Goal: Information Seeking & Learning: Learn about a topic

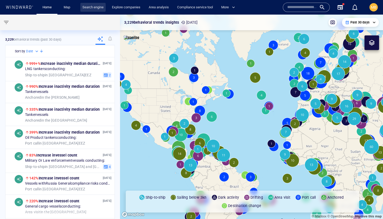
click at [93, 8] on link "Search engine" at bounding box center [92, 7] width 25 height 9
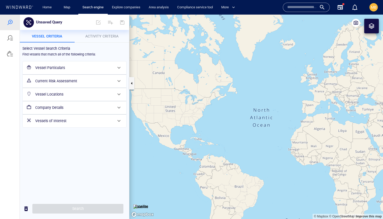
click at [53, 120] on h6 "Vessels of Interest" at bounding box center [73, 121] width 77 height 7
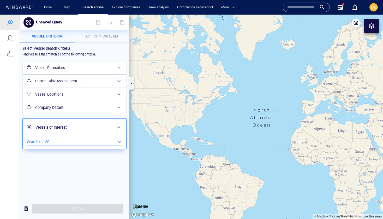
click at [47, 142] on div "​" at bounding box center [74, 142] width 95 height 8
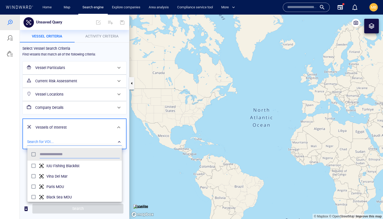
scroll to position [52, 94]
type input "***"
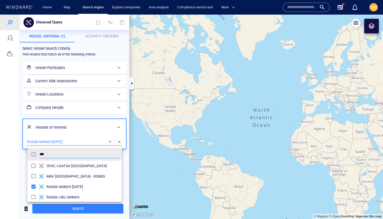
click at [97, 115] on div at bounding box center [191, 117] width 383 height 205
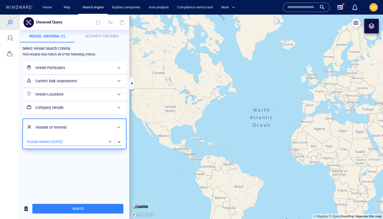
click at [104, 37] on span "Activity Criteria" at bounding box center [101, 36] width 33 height 4
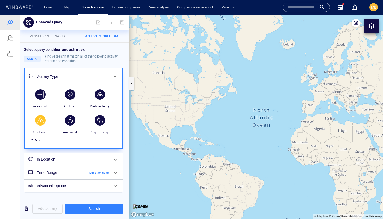
click at [42, 119] on div "button" at bounding box center [40, 120] width 10 height 10
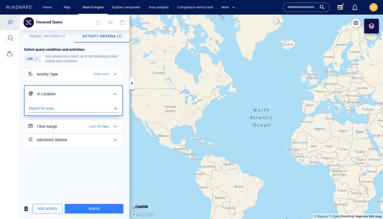
click at [59, 109] on div "​" at bounding box center [73, 109] width 89 height 8
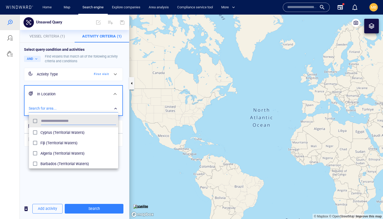
scroll to position [52, 89]
type input "****"
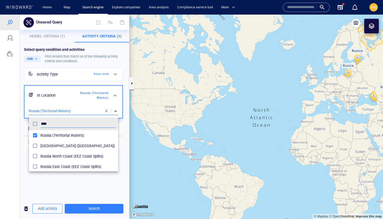
click at [94, 209] on div at bounding box center [191, 117] width 383 height 205
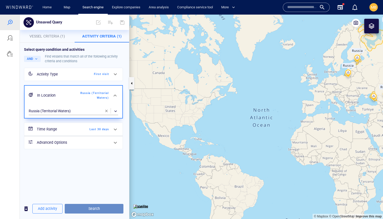
click at [94, 209] on span "Search" at bounding box center [94, 209] width 50 height 7
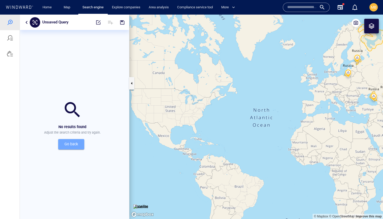
click at [74, 144] on span "Go back" at bounding box center [71, 144] width 18 height 7
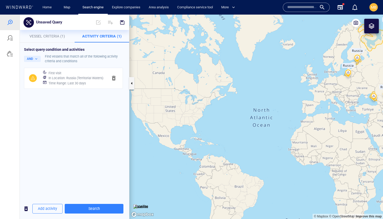
click at [96, 81] on h6 "In Location : [GEOGRAPHIC_DATA] (Territorial Waters)" at bounding box center [75, 78] width 55 height 5
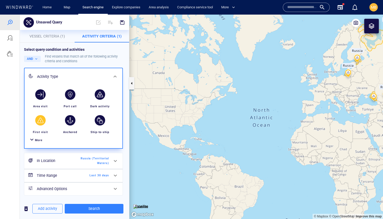
click at [97, 61] on div "Find vessels that match all of the following activity criteria and conditions" at bounding box center [85, 58] width 80 height 9
click at [81, 175] on span "Last 30 days" at bounding box center [94, 175] width 30 height 5
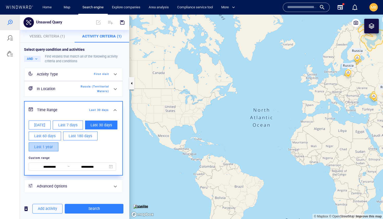
click at [51, 148] on span "Last 1 year" at bounding box center [43, 147] width 19 height 7
type input "**********"
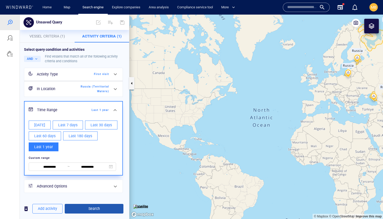
click at [90, 209] on span "Search" at bounding box center [94, 209] width 50 height 7
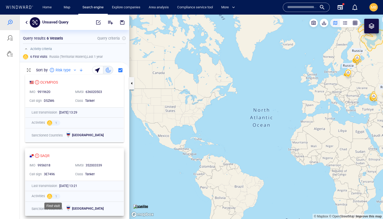
click at [50, 197] on div at bounding box center [49, 196] width 5 height 5
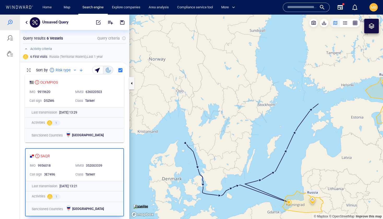
click at [311, 110] on canvas "Map" at bounding box center [255, 117] width 253 height 205
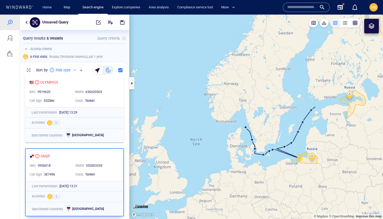
click at [311, 111] on canvas "Map" at bounding box center [255, 117] width 253 height 205
click at [290, 144] on canvas "Map" at bounding box center [255, 117] width 253 height 205
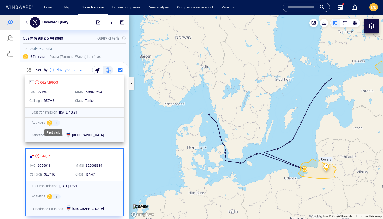
click at [51, 122] on div at bounding box center [49, 122] width 5 height 5
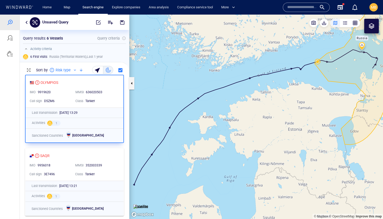
click at [375, 66] on canvas "Map" at bounding box center [255, 117] width 253 height 205
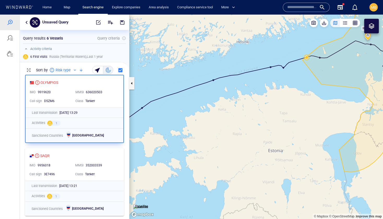
drag, startPoint x: 348, startPoint y: 68, endPoint x: 309, endPoint y: 115, distance: 60.8
click at [310, 115] on canvas "Map" at bounding box center [255, 117] width 253 height 205
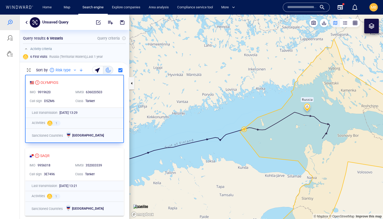
click at [328, 126] on canvas "Map" at bounding box center [255, 117] width 253 height 205
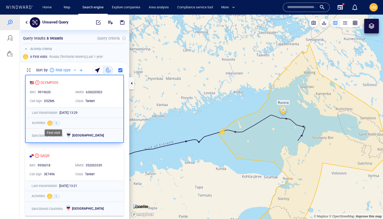
click at [50, 123] on div at bounding box center [49, 123] width 5 height 5
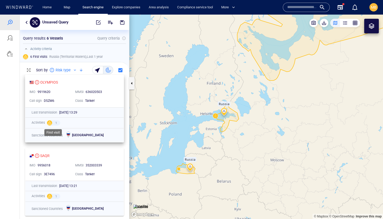
click at [55, 121] on span "1" at bounding box center [56, 123] width 2 height 4
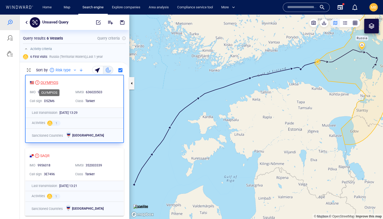
click at [53, 82] on div "OLYMPIOS" at bounding box center [49, 83] width 18 height 6
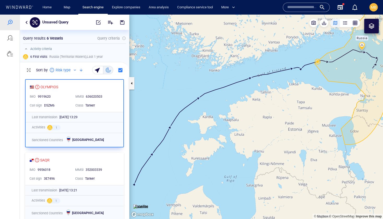
scroll to position [290, 0]
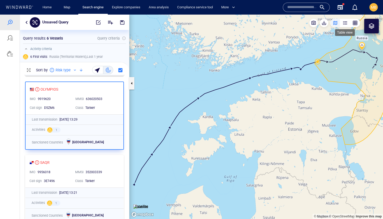
click at [344, 25] on div "button" at bounding box center [344, 22] width 5 height 5
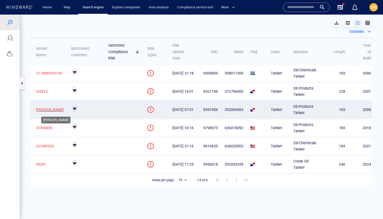
click at [42, 108] on p "[PERSON_NAME]" at bounding box center [50, 110] width 28 height 6
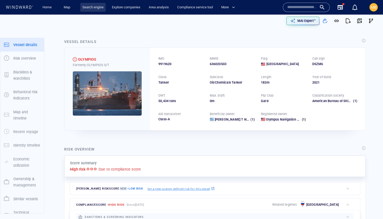
click at [92, 8] on link "Search engine" at bounding box center [92, 7] width 25 height 9
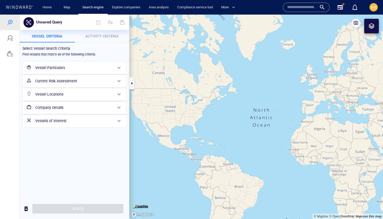
click at [74, 121] on h6 "Vessels of Interest" at bounding box center [73, 121] width 77 height 7
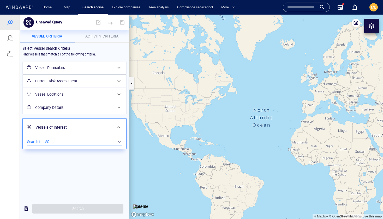
click at [68, 141] on div "​" at bounding box center [74, 142] width 95 height 8
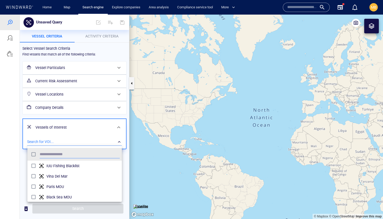
scroll to position [52, 94]
type input "***"
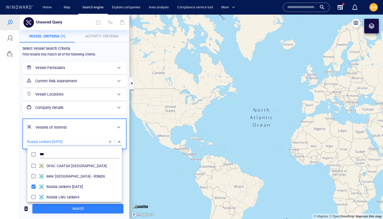
click at [105, 113] on div at bounding box center [191, 117] width 383 height 205
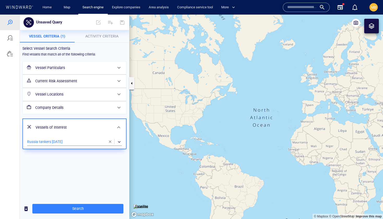
click at [92, 82] on h6 "Current Risk Assessment" at bounding box center [73, 81] width 77 height 7
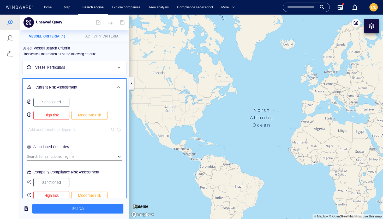
click at [92, 82] on div "Current Risk Assessment" at bounding box center [74, 87] width 103 height 17
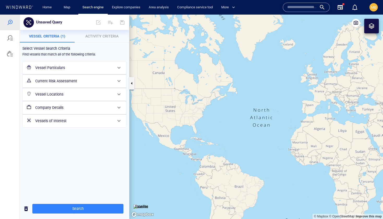
click at [92, 82] on h6 "Current Risk Assessment" at bounding box center [73, 81] width 77 height 7
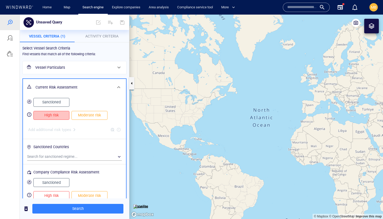
click at [61, 114] on span "High risk" at bounding box center [51, 115] width 25 height 7
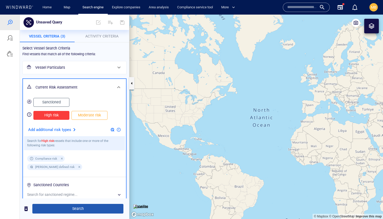
click at [78, 209] on span "Search" at bounding box center [78, 209] width 83 height 7
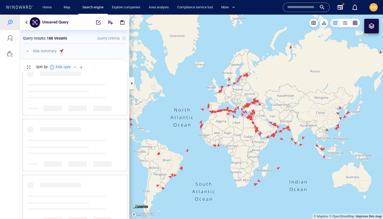
scroll to position [9, 0]
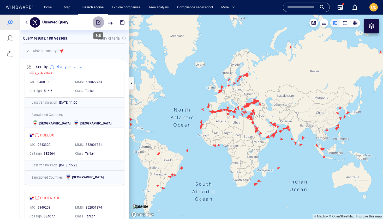
click at [100, 23] on span "button" at bounding box center [98, 22] width 5 height 5
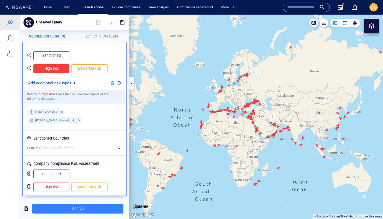
scroll to position [51, 0]
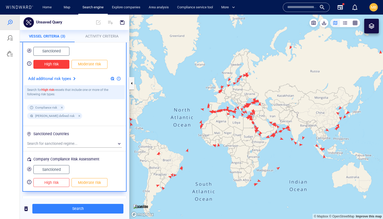
click at [53, 51] on span "Sanctioned" at bounding box center [51, 51] width 25 height 7
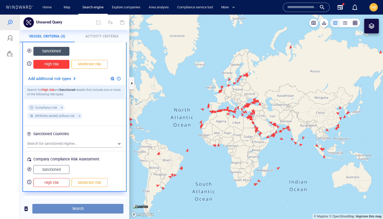
click at [76, 209] on span "Search" at bounding box center [78, 209] width 83 height 7
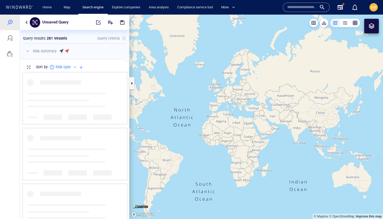
scroll to position [148, 109]
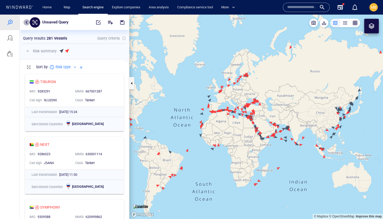
click at [27, 23] on button "button" at bounding box center [26, 22] width 6 height 6
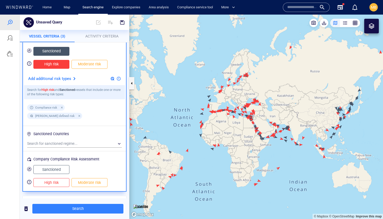
click at [57, 50] on span "Sanctioned" at bounding box center [51, 51] width 25 height 7
click at [57, 62] on span "High risk" at bounding box center [51, 64] width 25 height 7
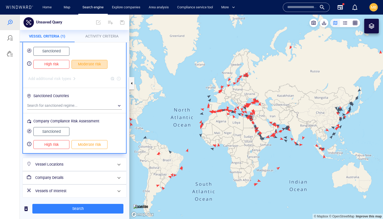
click at [85, 65] on span "Moderate risk" at bounding box center [89, 64] width 25 height 7
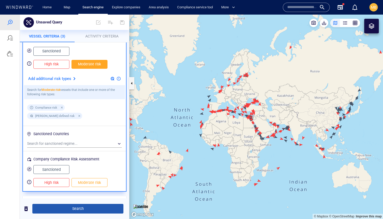
click at [80, 209] on span "Search" at bounding box center [78, 209] width 83 height 7
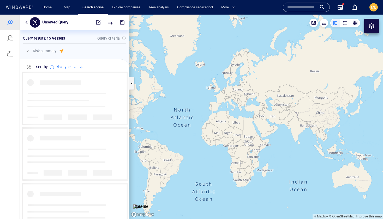
scroll to position [148, 109]
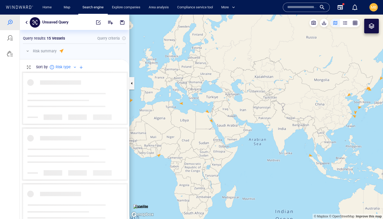
drag, startPoint x: 160, startPoint y: 152, endPoint x: 185, endPoint y: 159, distance: 26.0
click at [185, 159] on canvas "Map" at bounding box center [255, 117] width 253 height 205
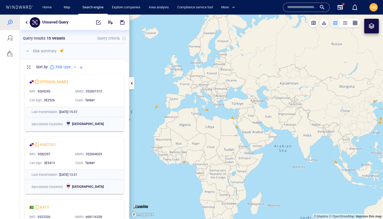
click at [156, 107] on canvas "Map" at bounding box center [255, 117] width 253 height 205
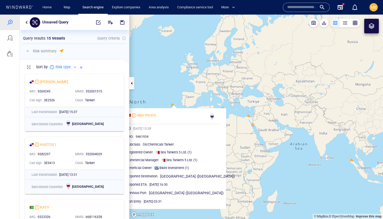
drag, startPoint x: 146, startPoint y: 96, endPoint x: 163, endPoint y: 95, distance: 17.8
click at [163, 95] on canvas "Map" at bounding box center [255, 117] width 253 height 205
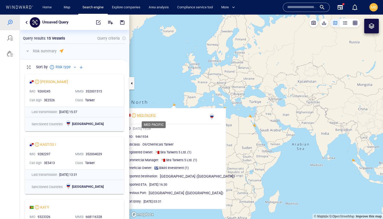
click at [156, 114] on div "MED PACIFIC" at bounding box center [146, 115] width 19 height 5
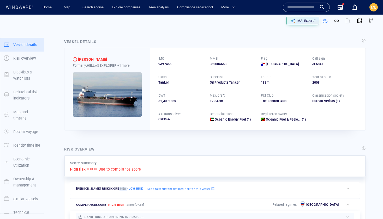
click at [369, 125] on div "Vessel details HANNA Formerly: HELLAS EXPLORER +1 more IMO 9397456 MMSI 3520045…" at bounding box center [215, 84] width 310 height 100
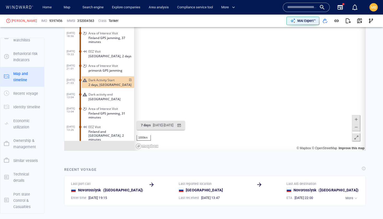
scroll to position [2281, 0]
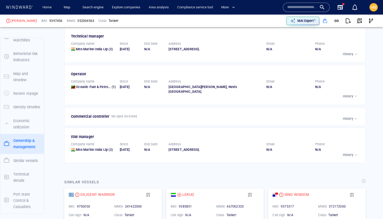
click at [369, 125] on div "Ownership & management Beneficial owner Company name Oceanic Energy Fuel (1) Si…" at bounding box center [215, 29] width 310 height 277
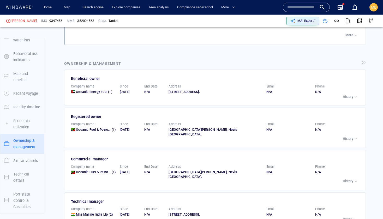
scroll to position [958, 0]
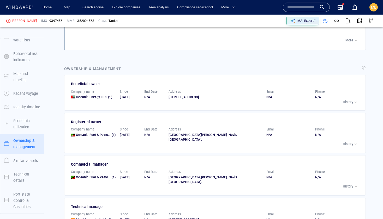
click at [345, 105] on p "History" at bounding box center [348, 102] width 10 height 5
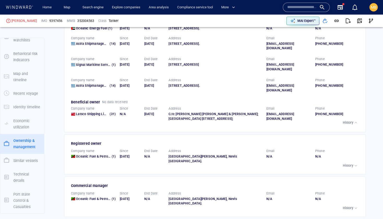
scroll to position [1041, 0]
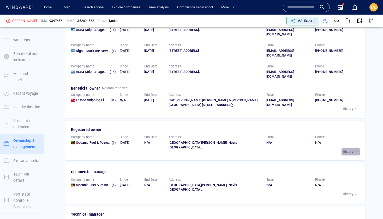
click at [350, 150] on p "History" at bounding box center [348, 152] width 10 height 5
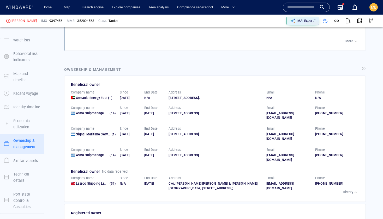
scroll to position [883, 0]
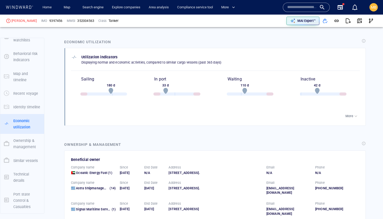
click at [347, 142] on div "Ownership & management" at bounding box center [214, 145] width 303 height 9
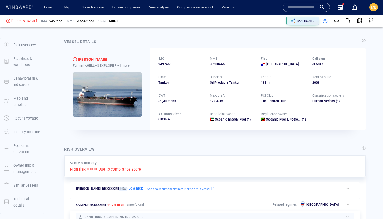
scroll to position [0, 0]
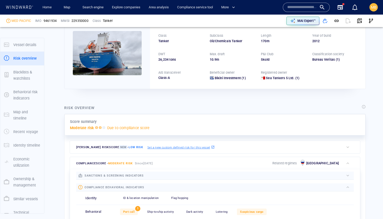
scroll to position [14, 0]
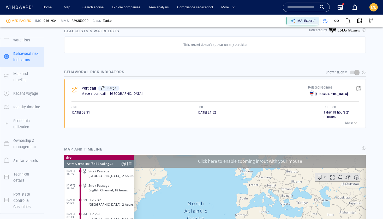
scroll to position [277, 0]
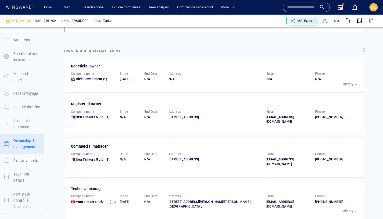
scroll to position [823, 0]
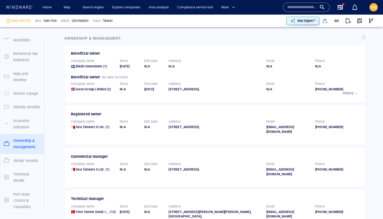
click at [351, 125] on div "+356 21241817" at bounding box center [337, 127] width 45 height 5
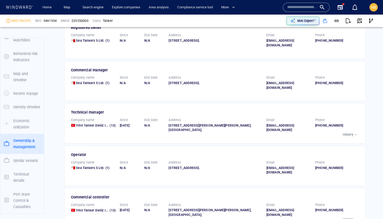
scroll to position [903, 0]
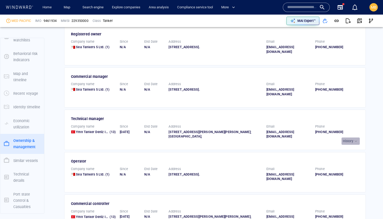
click at [350, 139] on p "History" at bounding box center [348, 141] width 10 height 5
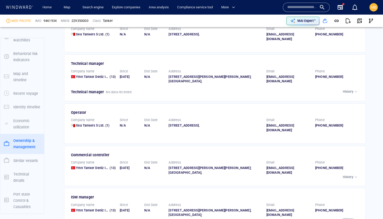
scroll to position [969, 0]
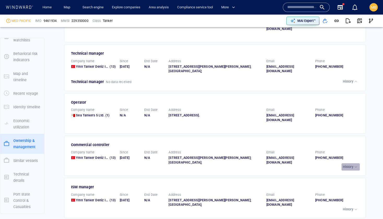
click at [350, 165] on p "History" at bounding box center [348, 167] width 10 height 5
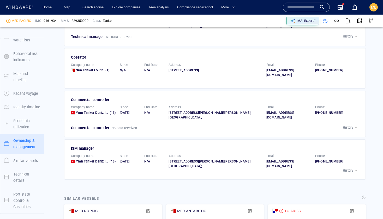
scroll to position [1020, 0]
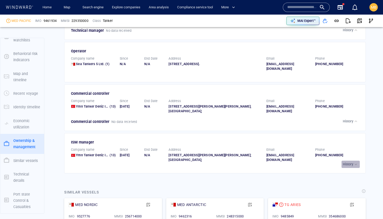
click at [350, 162] on p "History" at bounding box center [348, 164] width 10 height 5
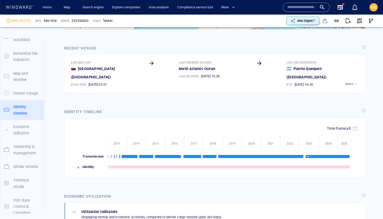
scroll to position [562, 0]
